Goal: Information Seeking & Learning: Check status

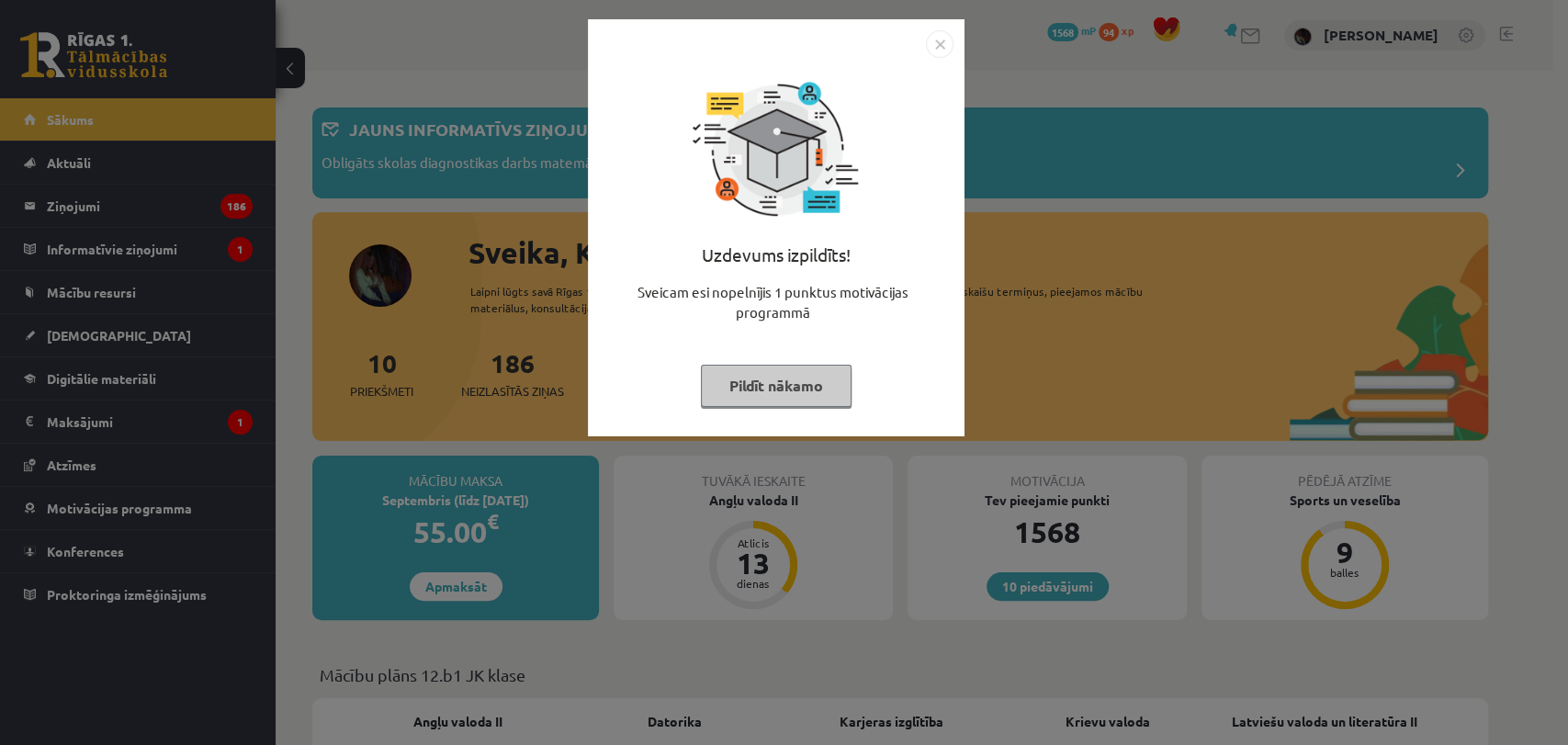
click at [942, 53] on img "Close" at bounding box center [939, 44] width 28 height 28
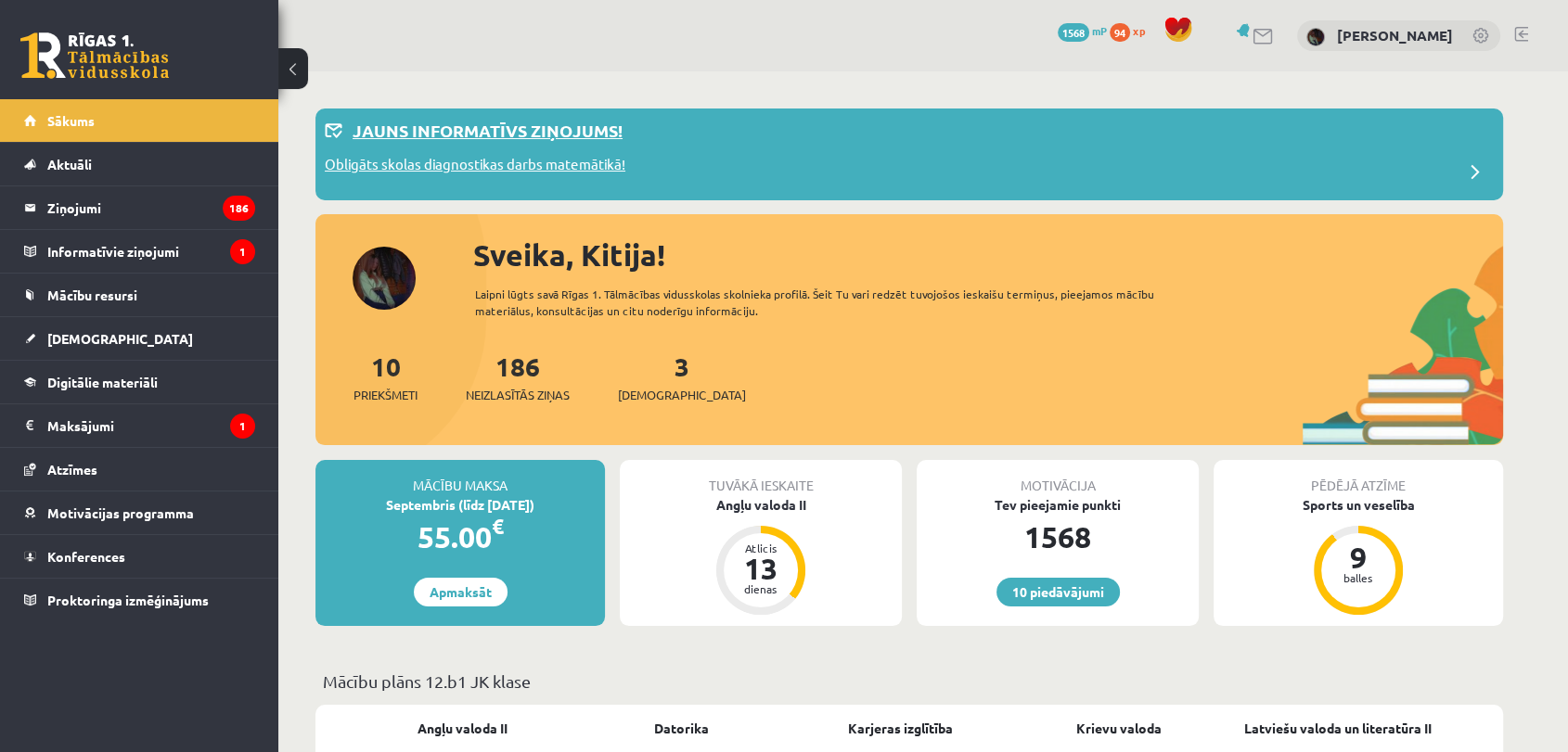
click at [585, 169] on p "Obligāts skolas diagnostikas darbs matemātikā!" at bounding box center [474, 166] width 300 height 26
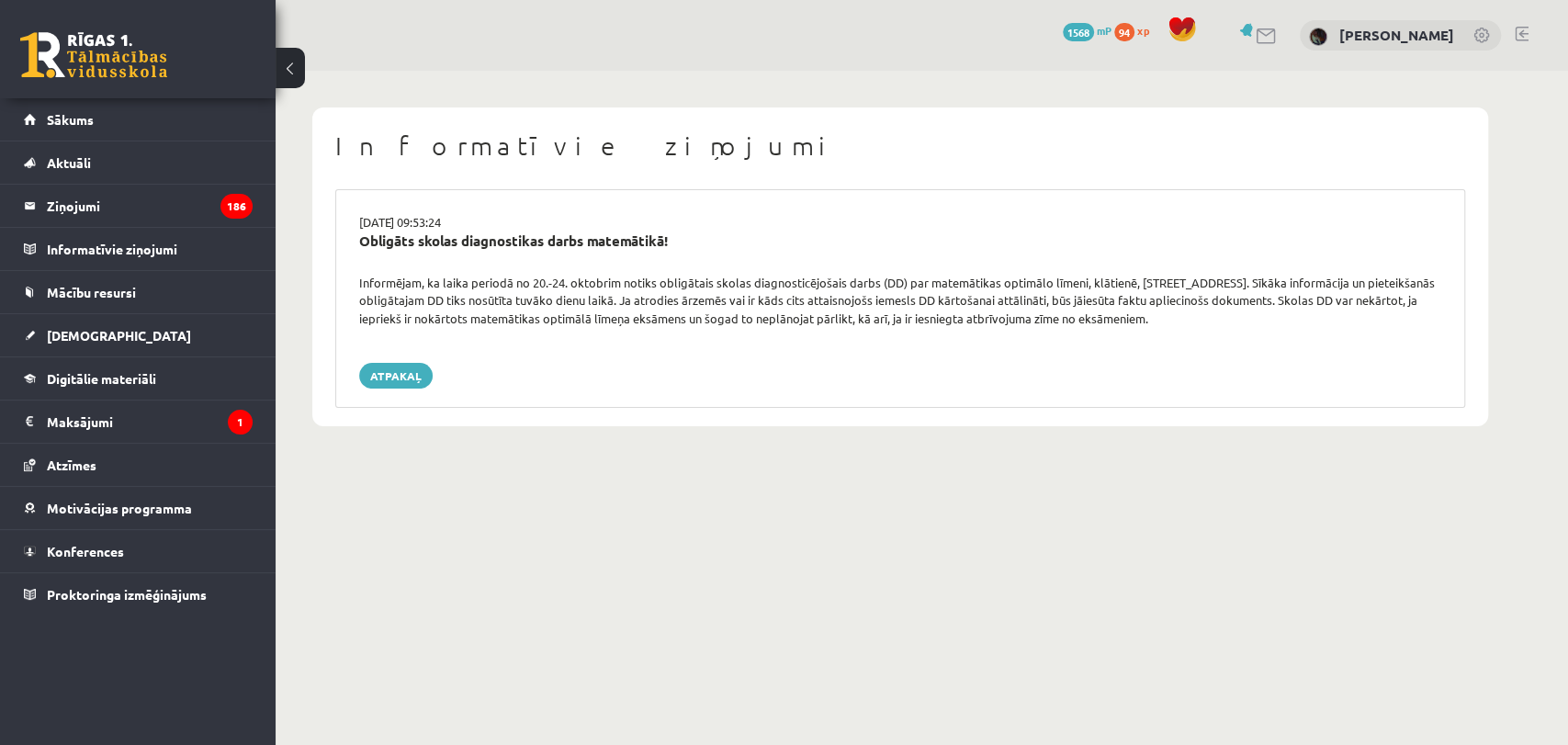
click at [457, 305] on div "Informējam, ka laika periodā no 20.-24. oktobrim notiks obligātais skolas diagn…" at bounding box center [899, 301] width 1109 height 54
click at [394, 369] on link "Atpakaļ" at bounding box center [395, 375] width 73 height 26
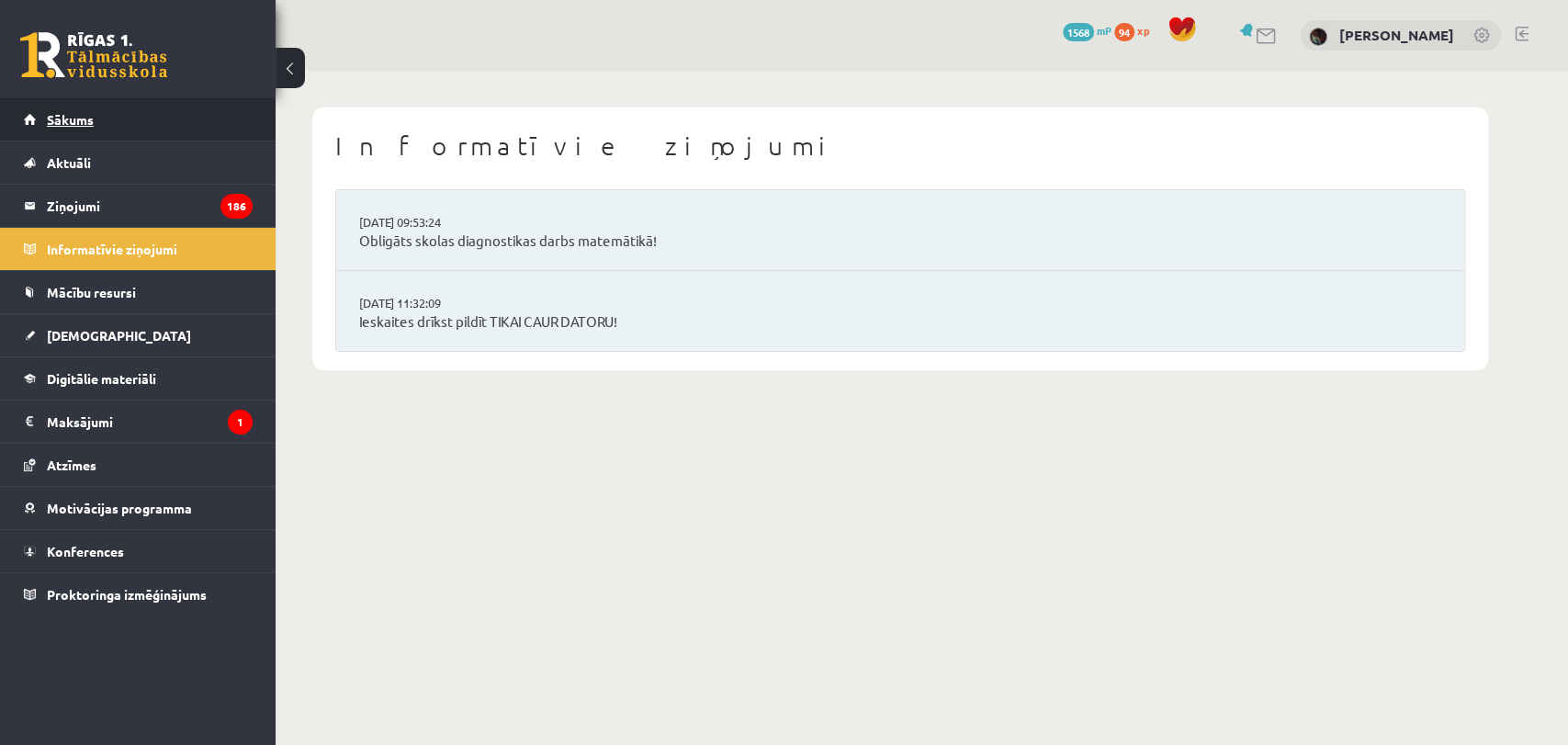
click at [225, 110] on link "Sākums" at bounding box center [139, 119] width 229 height 42
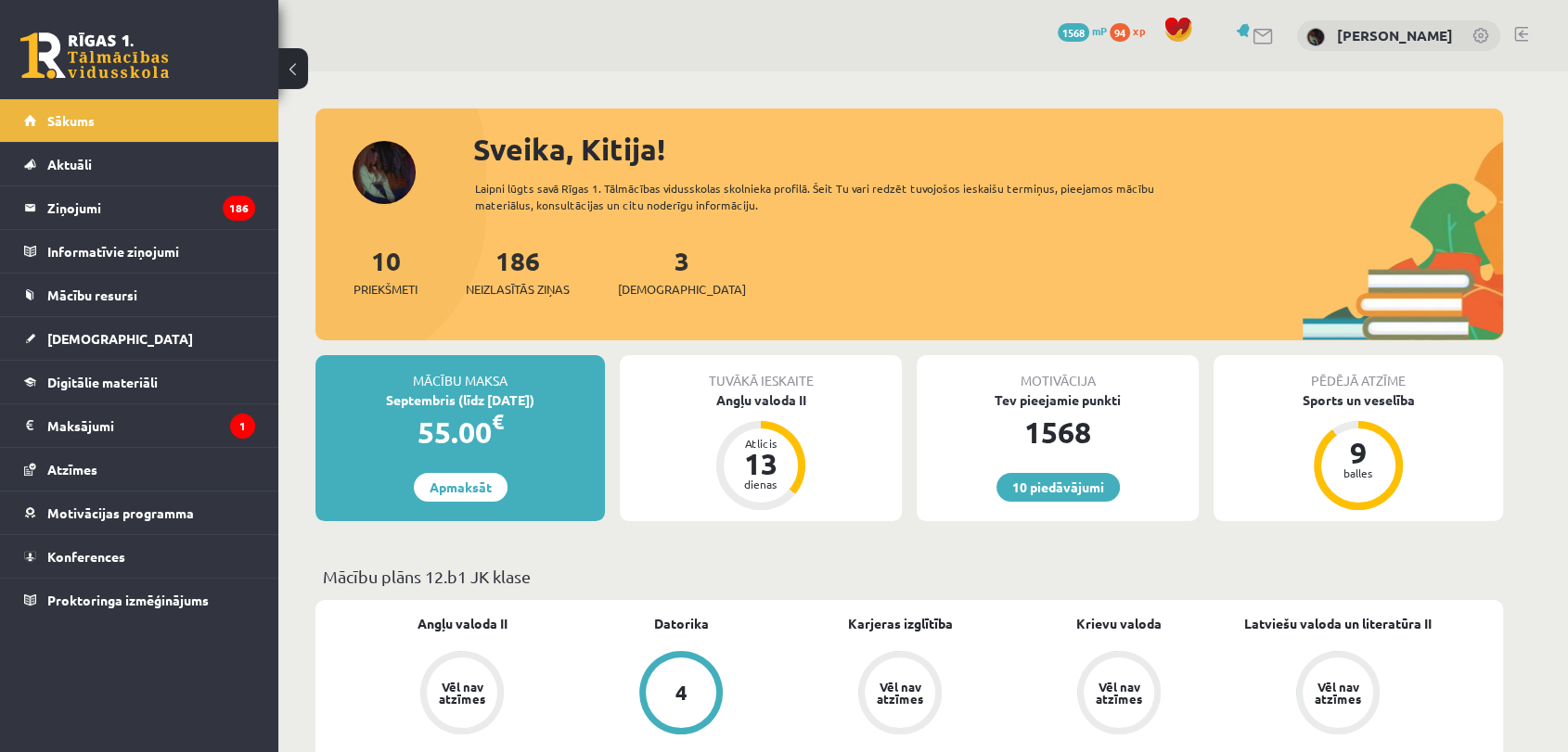
click at [229, 206] on icon "186" at bounding box center [238, 208] width 32 height 25
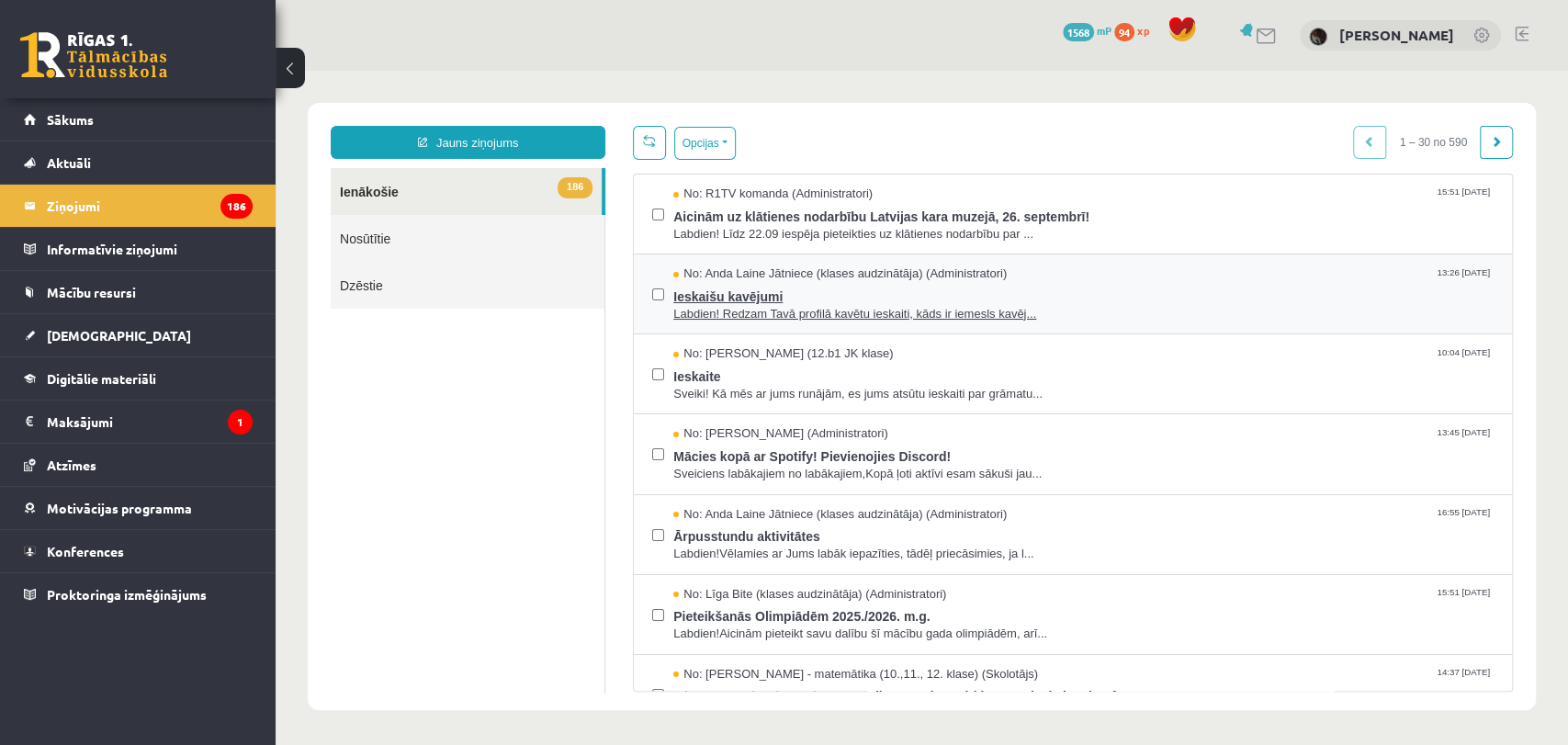
click at [735, 297] on span "Ieskaišu kavējumi" at bounding box center [1083, 295] width 821 height 23
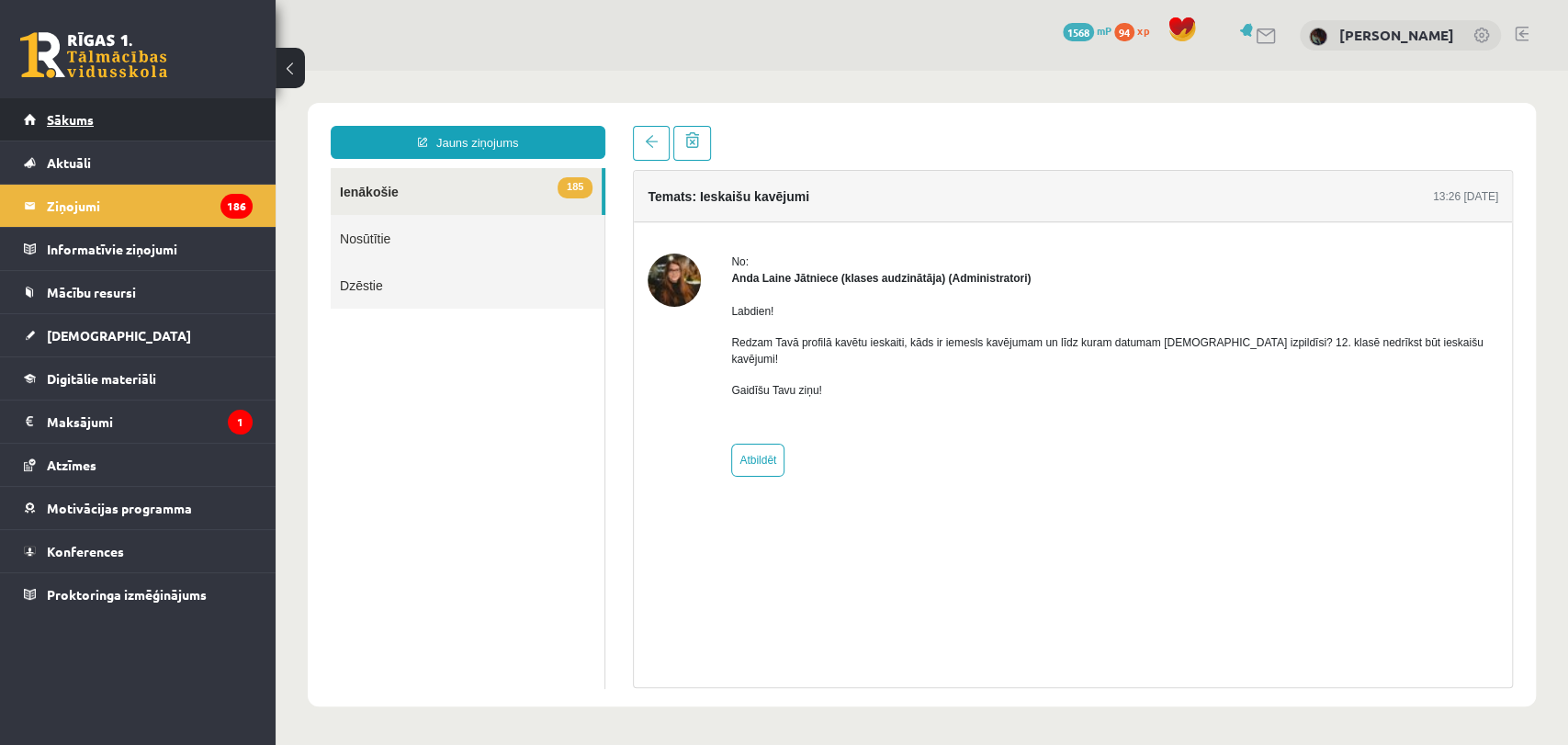
click at [206, 116] on link "Sākums" at bounding box center [139, 119] width 229 height 42
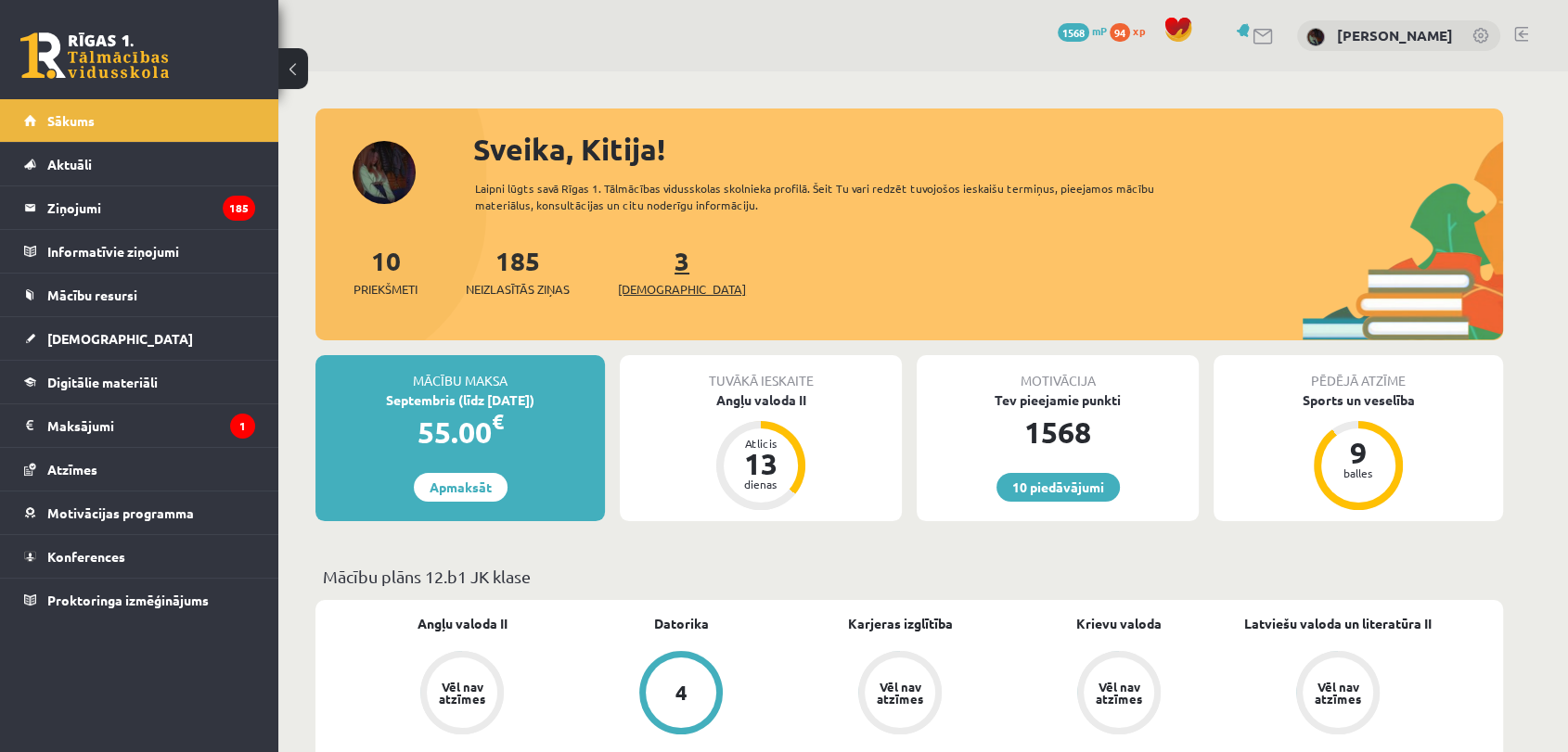
click at [636, 290] on span "[DEMOGRAPHIC_DATA]" at bounding box center [682, 289] width 128 height 18
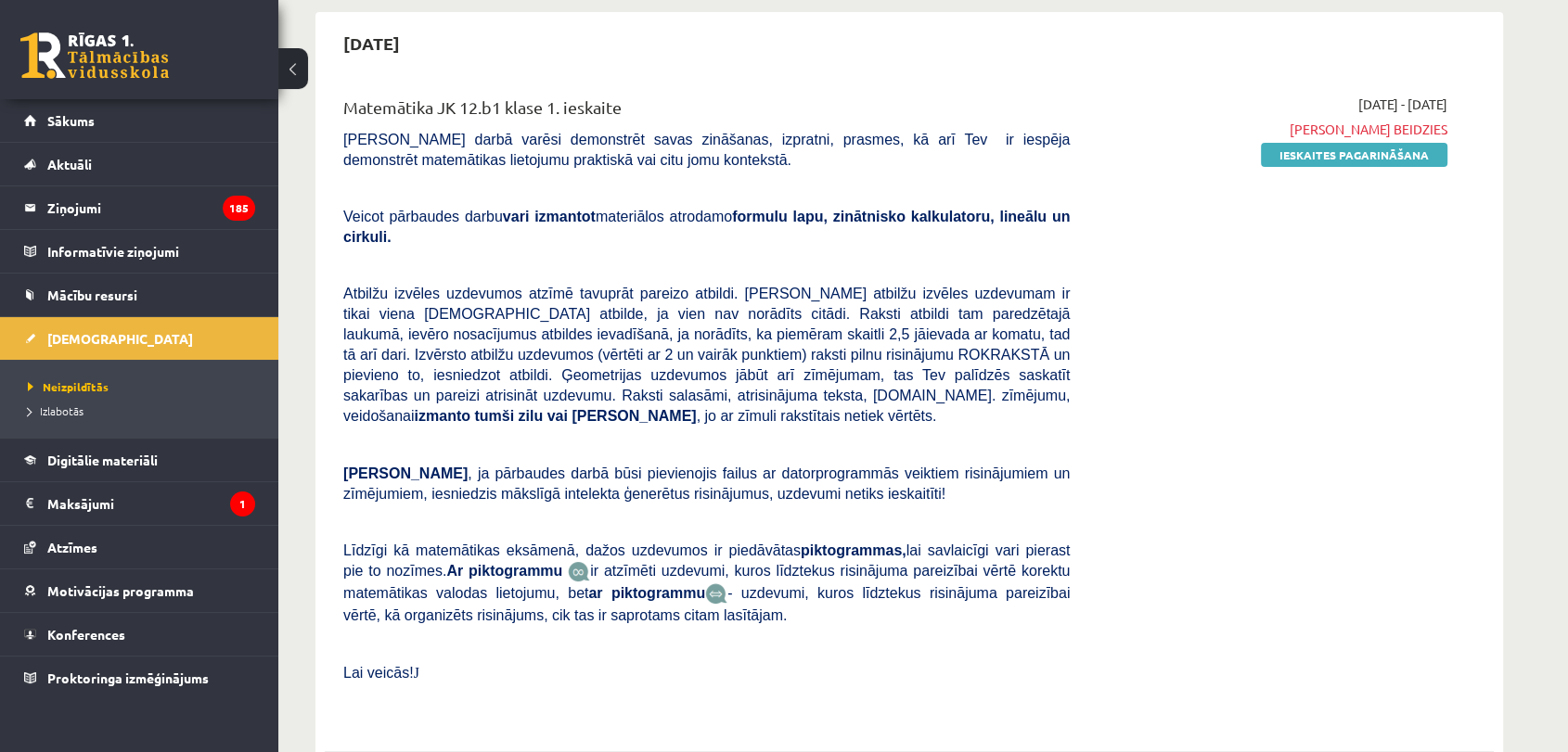
scroll to position [96, 0]
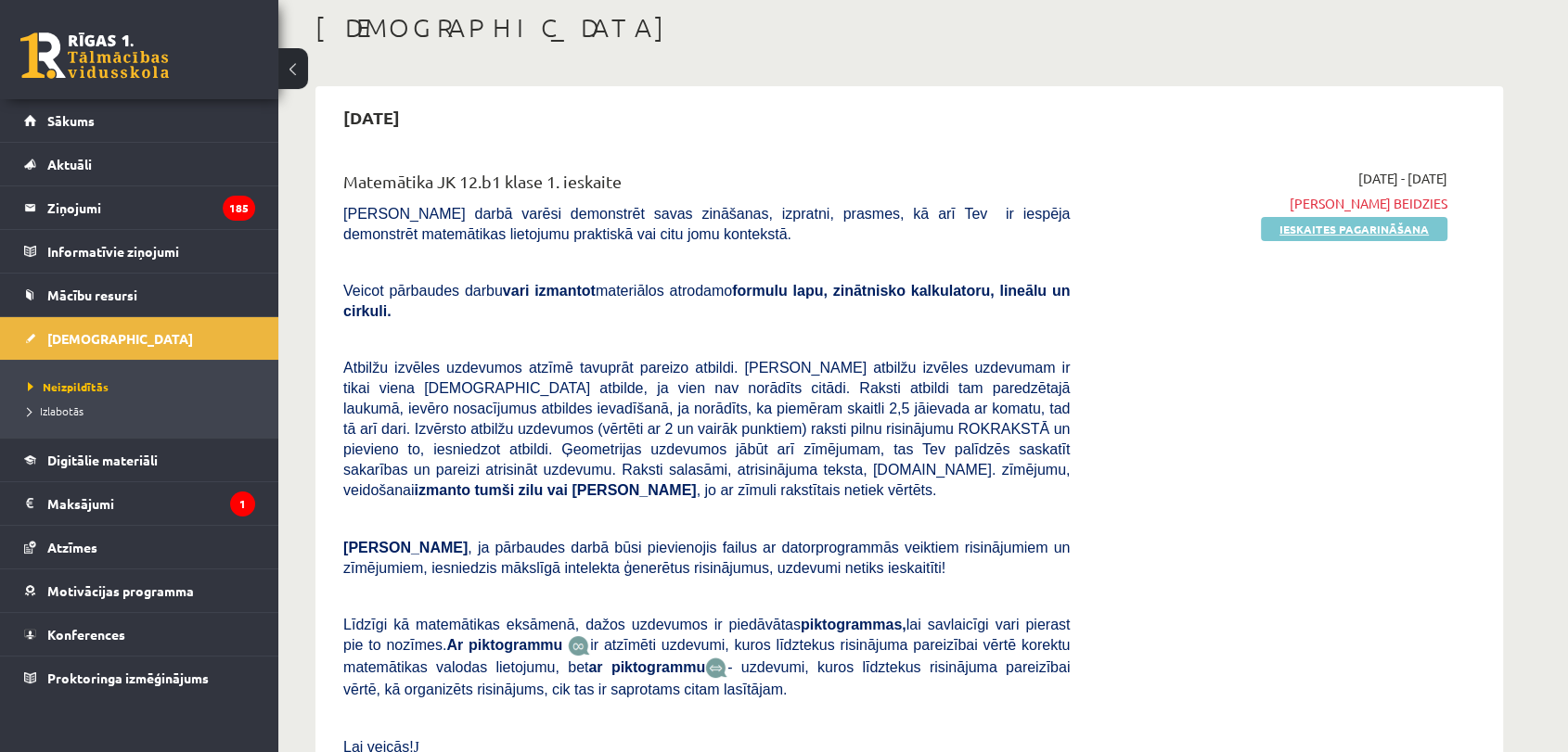
click at [1348, 219] on link "Ieskaites pagarināšana" at bounding box center [1354, 228] width 187 height 24
